Goal: Navigation & Orientation: Find specific page/section

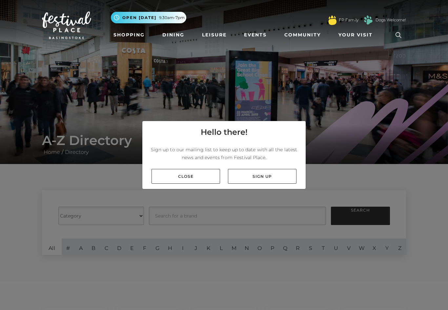
click at [199, 176] on link "Close" at bounding box center [185, 176] width 69 height 15
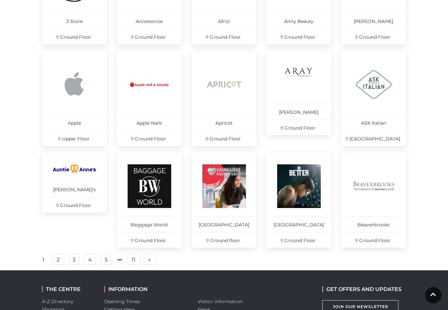
scroll to position [358, 0]
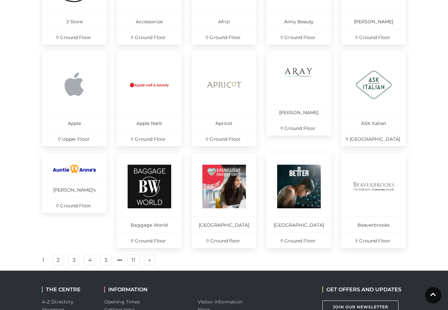
click at [59, 264] on link "2" at bounding box center [57, 259] width 11 height 10
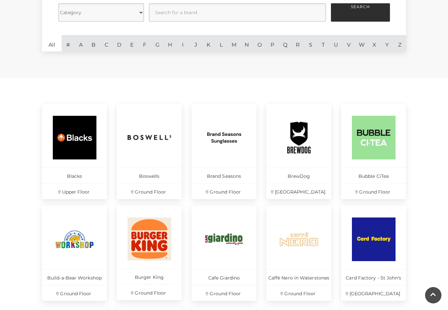
scroll to position [201, 0]
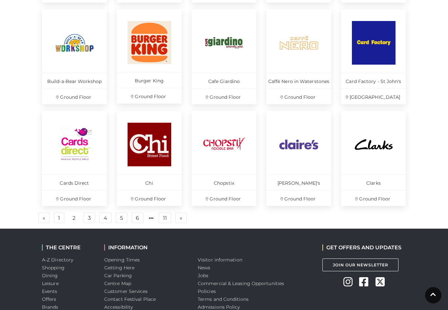
click at [89, 215] on link "3" at bounding box center [89, 217] width 11 height 10
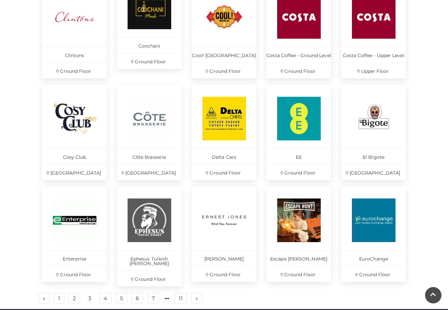
click at [110, 293] on link "4" at bounding box center [105, 298] width 12 height 10
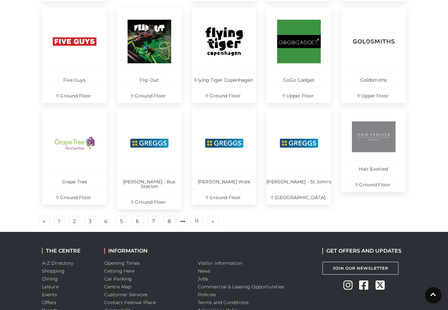
click at [120, 218] on link "5" at bounding box center [121, 221] width 11 height 10
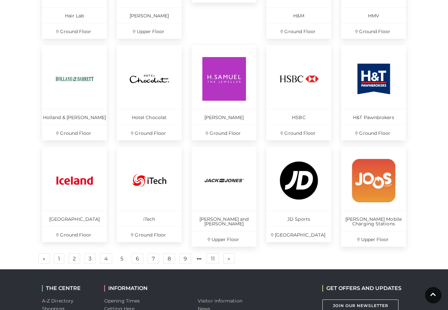
scroll to position [366, 0]
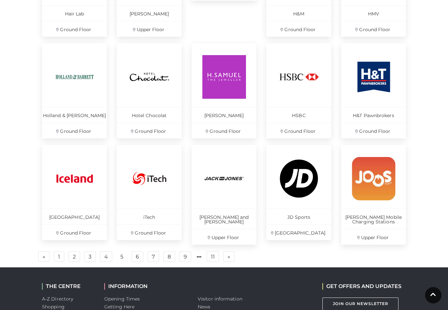
click at [136, 258] on link "6" at bounding box center [137, 256] width 12 height 10
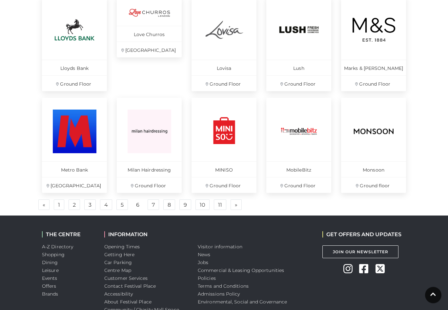
scroll to position [420, 0]
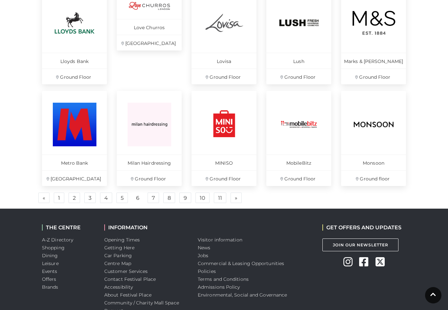
click at [151, 194] on link "7" at bounding box center [153, 197] width 11 height 10
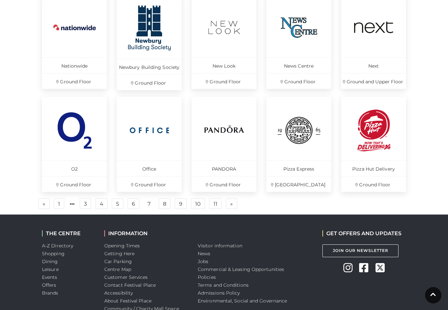
scroll to position [329, 0]
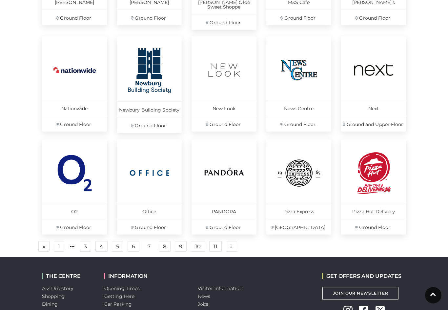
click at [167, 248] on link "8" at bounding box center [165, 246] width 12 height 10
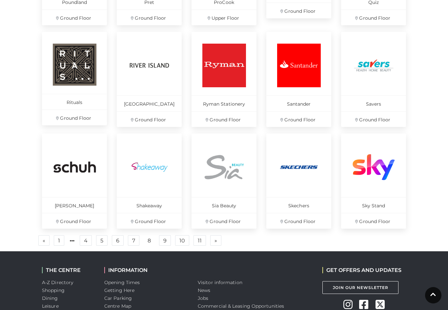
scroll to position [324, 0]
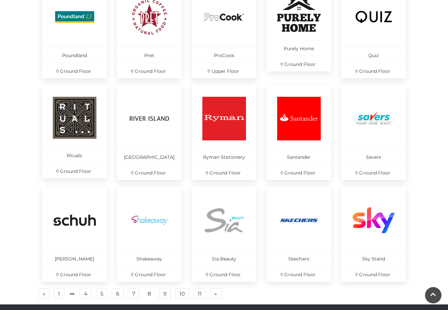
click at [166, 292] on link "9" at bounding box center [165, 293] width 12 height 10
